Goal: Transaction & Acquisition: Download file/media

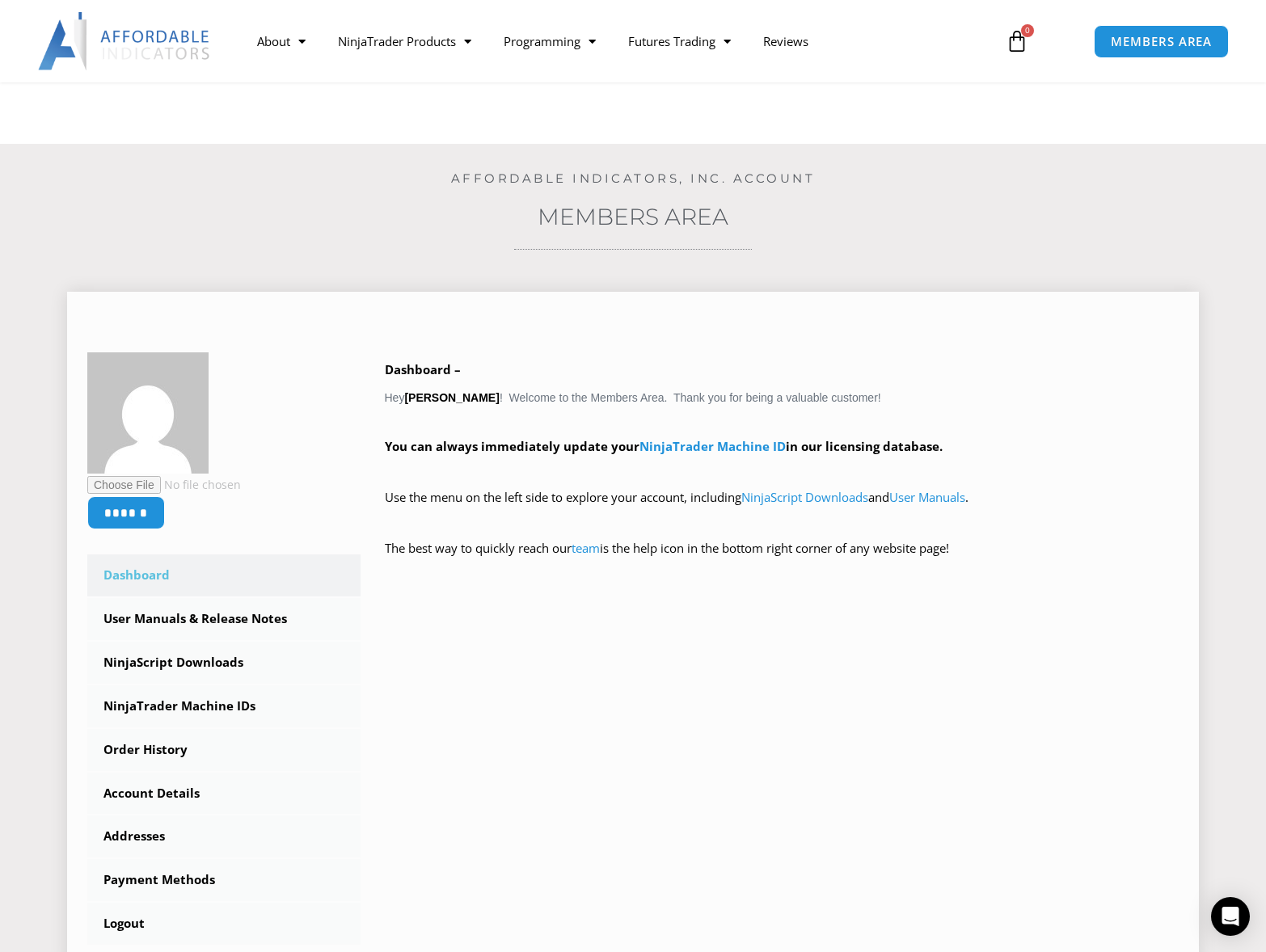
scroll to position [323, 0]
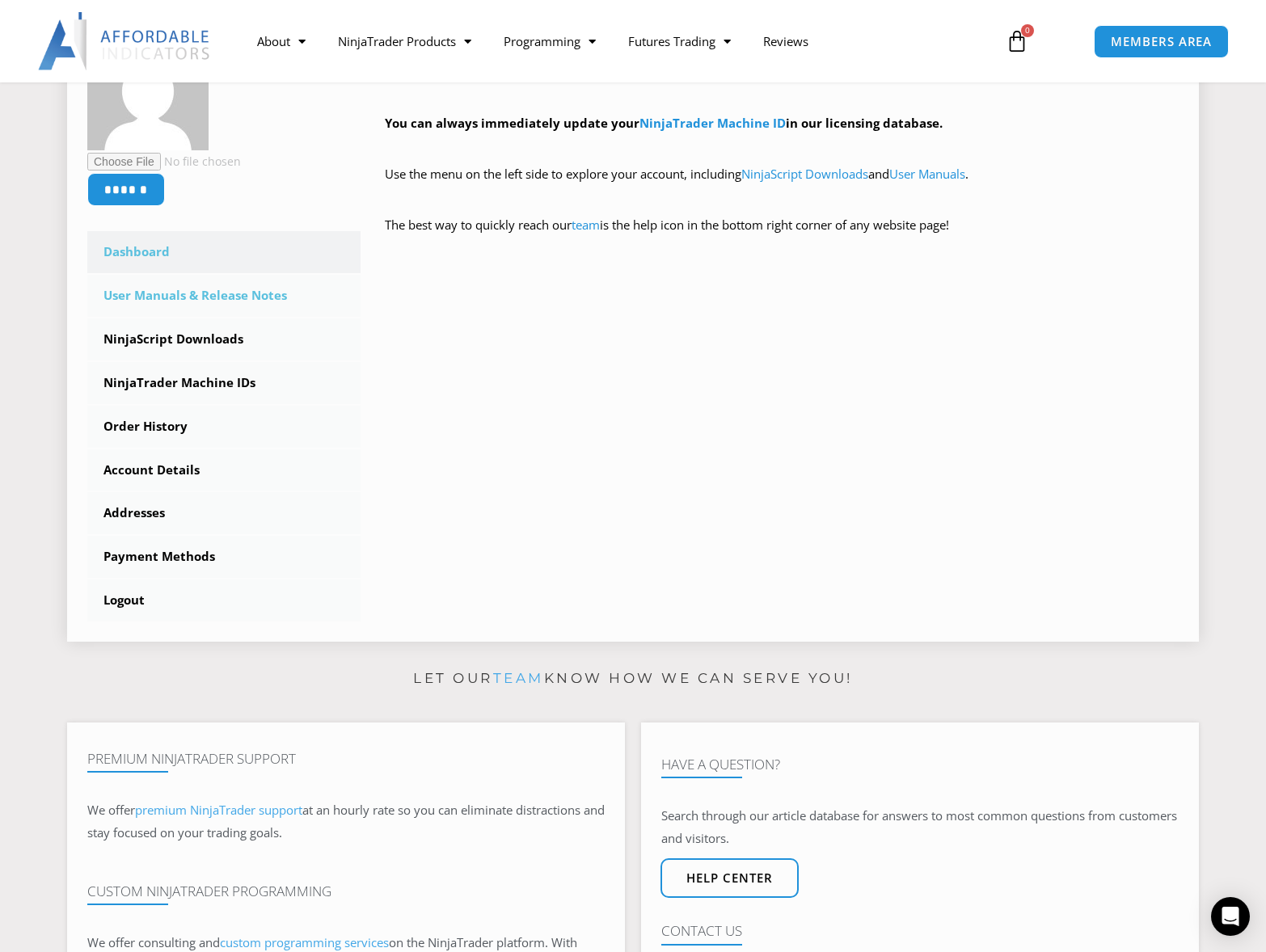
click at [169, 306] on link "User Manuals & Release Notes" at bounding box center [224, 295] width 273 height 42
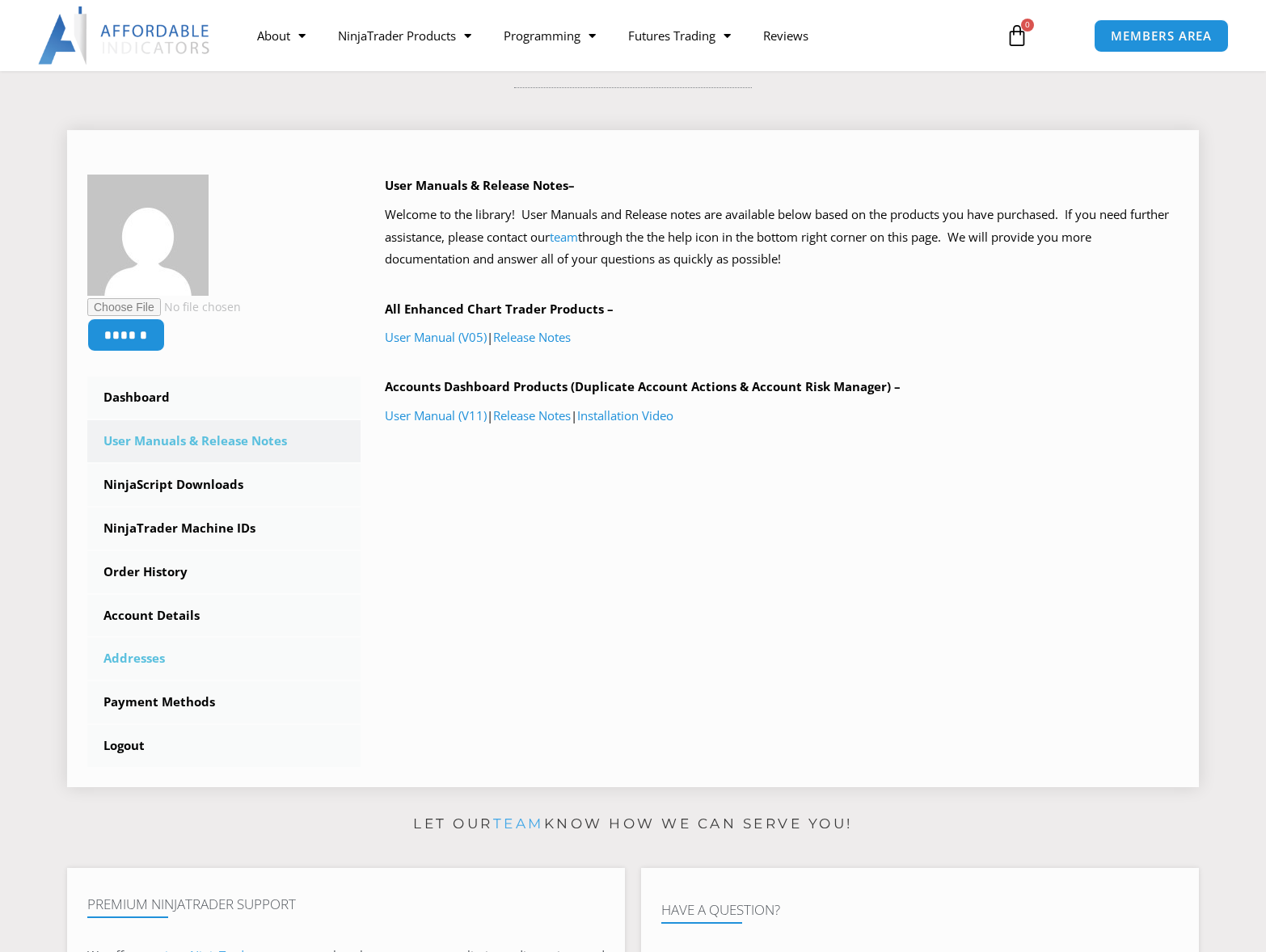
scroll to position [404, 0]
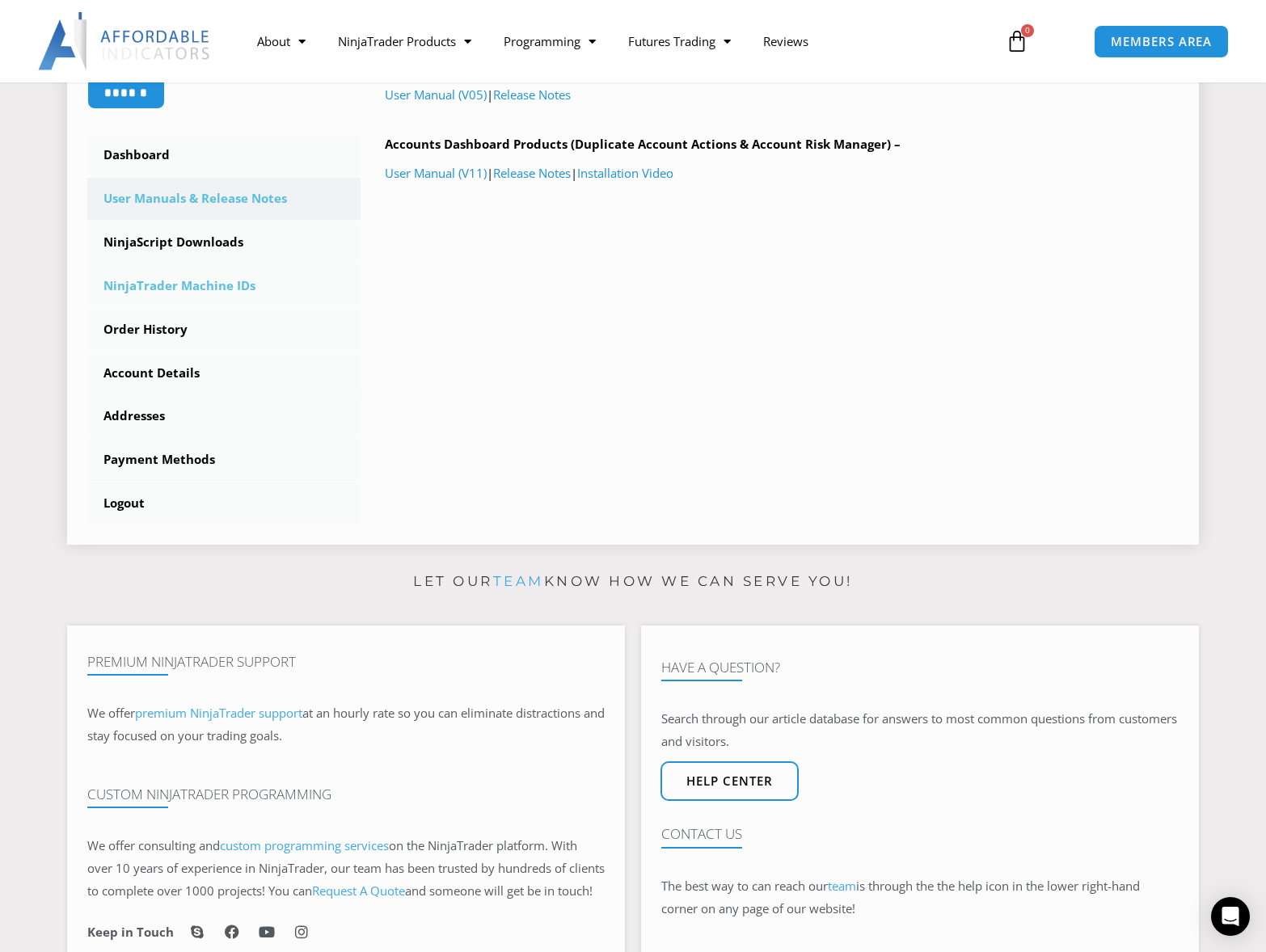
click at [163, 265] on link "NinjaTrader Machine IDs" at bounding box center [224, 285] width 273 height 42
click at [167, 251] on link "NinjaScript Downloads" at bounding box center [224, 242] width 273 height 42
click at [173, 240] on link "NinjaScript Downloads" at bounding box center [224, 242] width 273 height 42
click at [195, 235] on link "NinjaScript Downloads" at bounding box center [224, 242] width 273 height 42
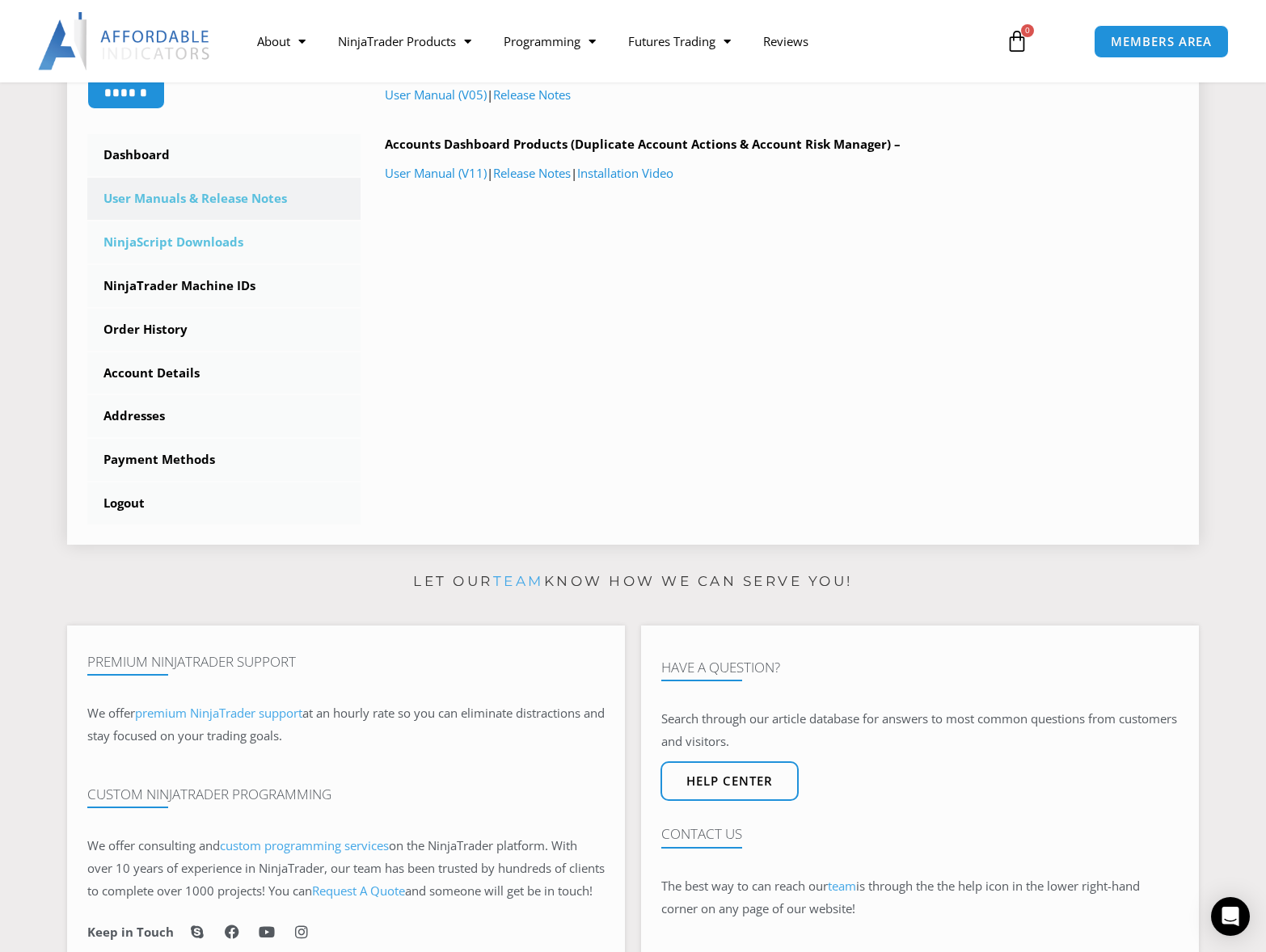
click at [190, 248] on link "NinjaScript Downloads" at bounding box center [224, 242] width 273 height 42
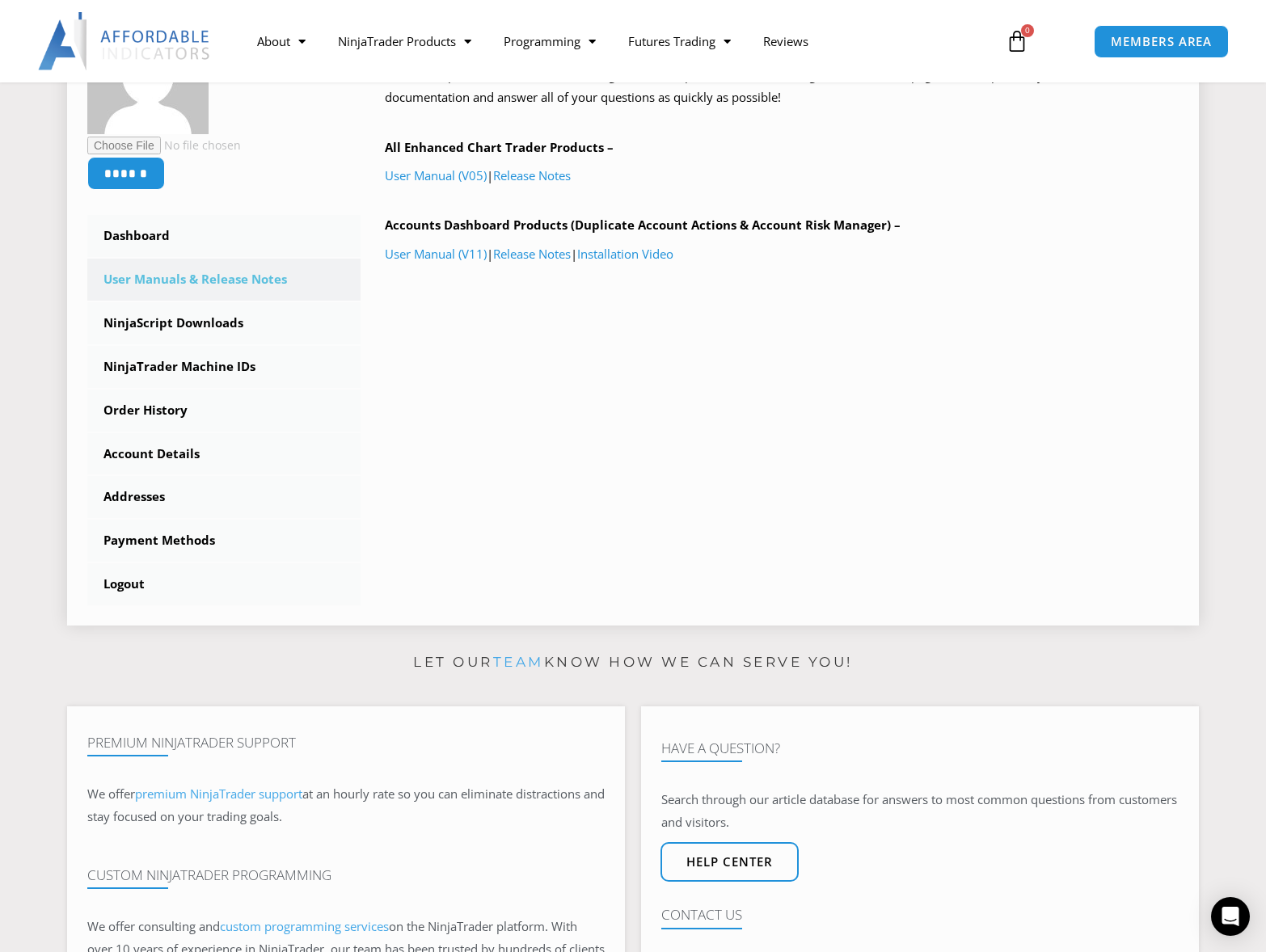
scroll to position [242, 0]
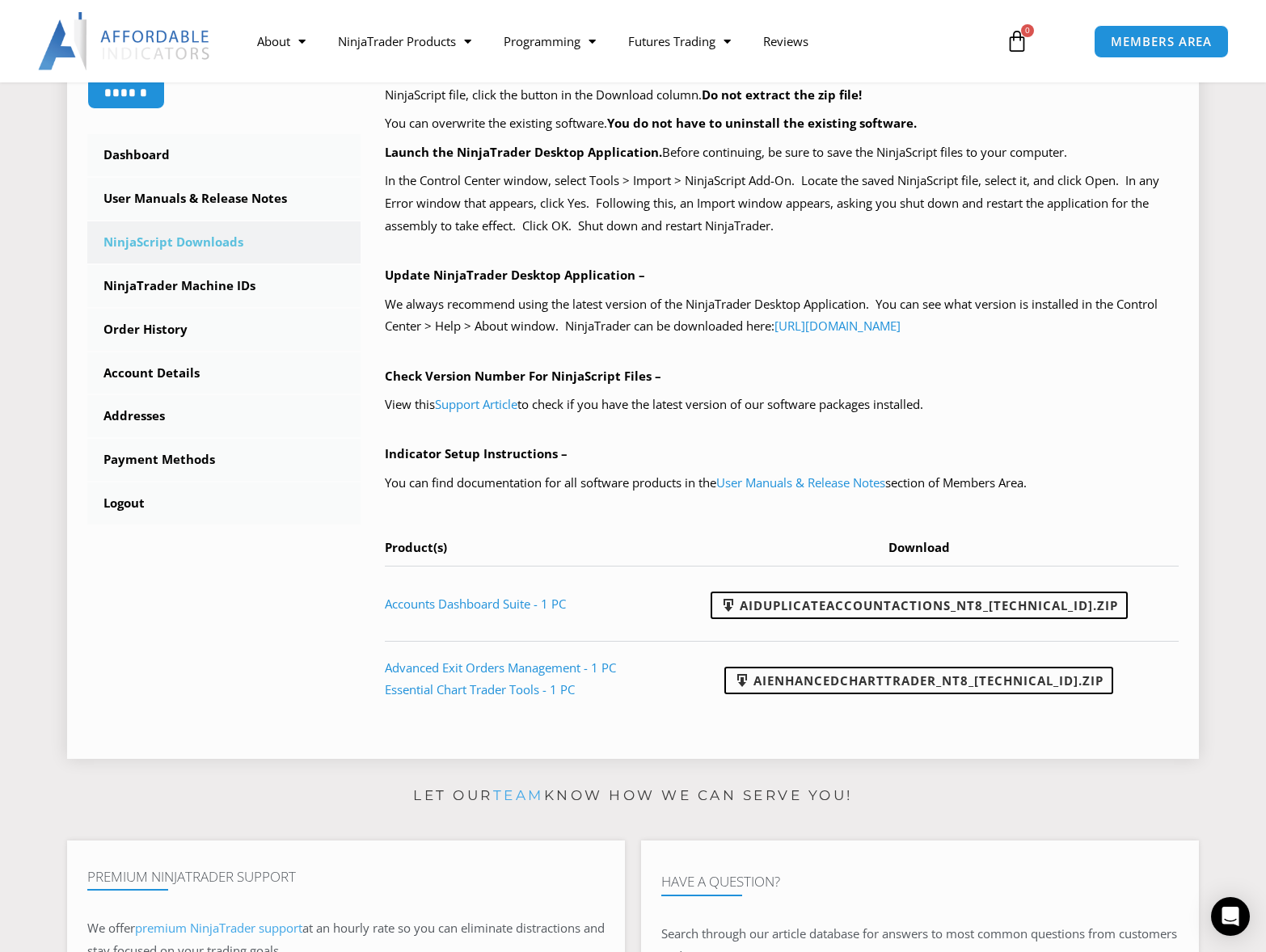
scroll to position [565, 0]
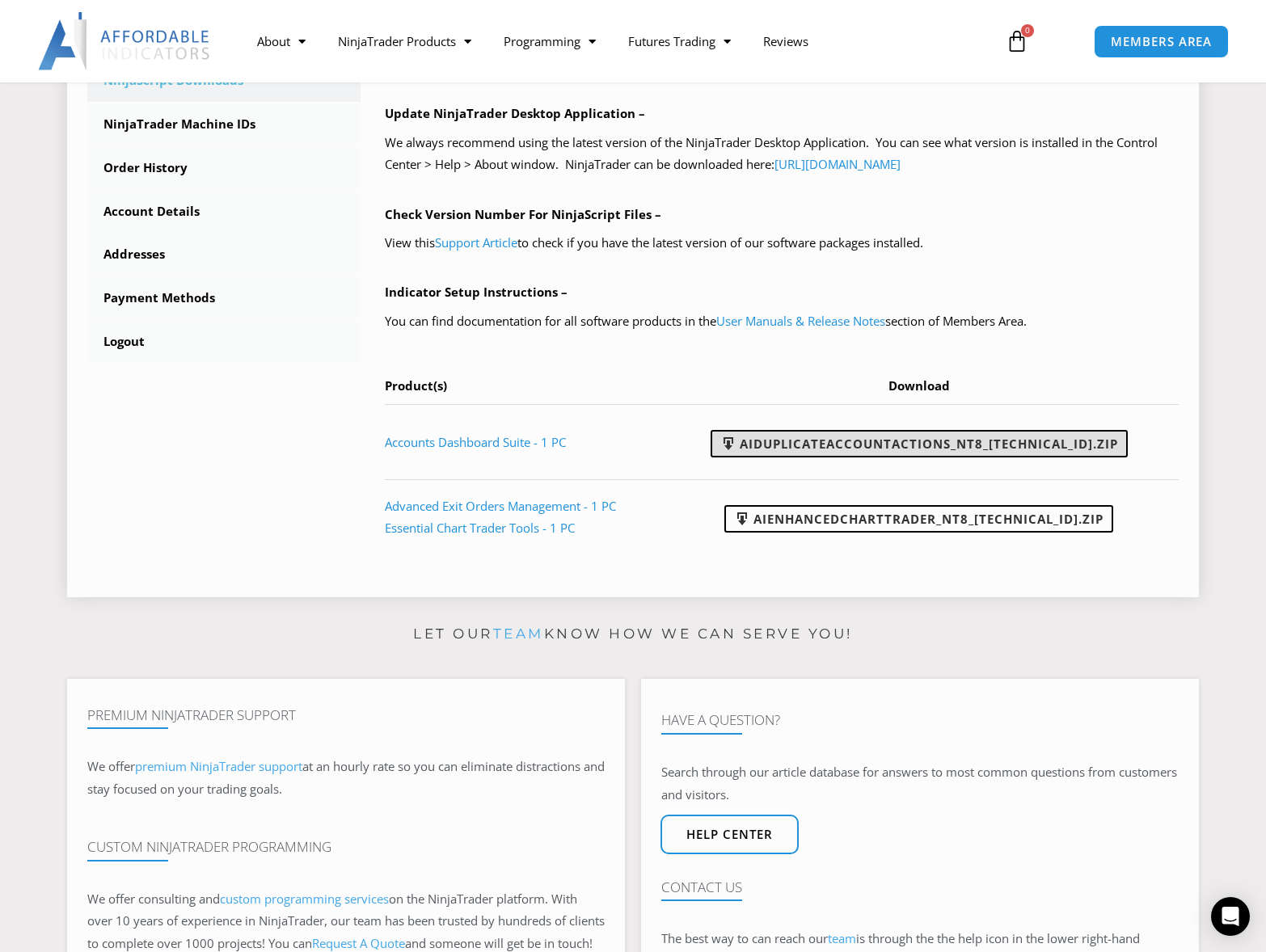
click at [896, 449] on link "AIDuplicateAccountActions_NT8_[TECHNICAL_ID].zip" at bounding box center [919, 443] width 417 height 27
click at [526, 487] on td "Advanced Exit Orders Management - 1 PC Essential Chart Trader Tools - 1 PC" at bounding box center [528, 517] width 287 height 75
